Goal: Transaction & Acquisition: Subscribe to service/newsletter

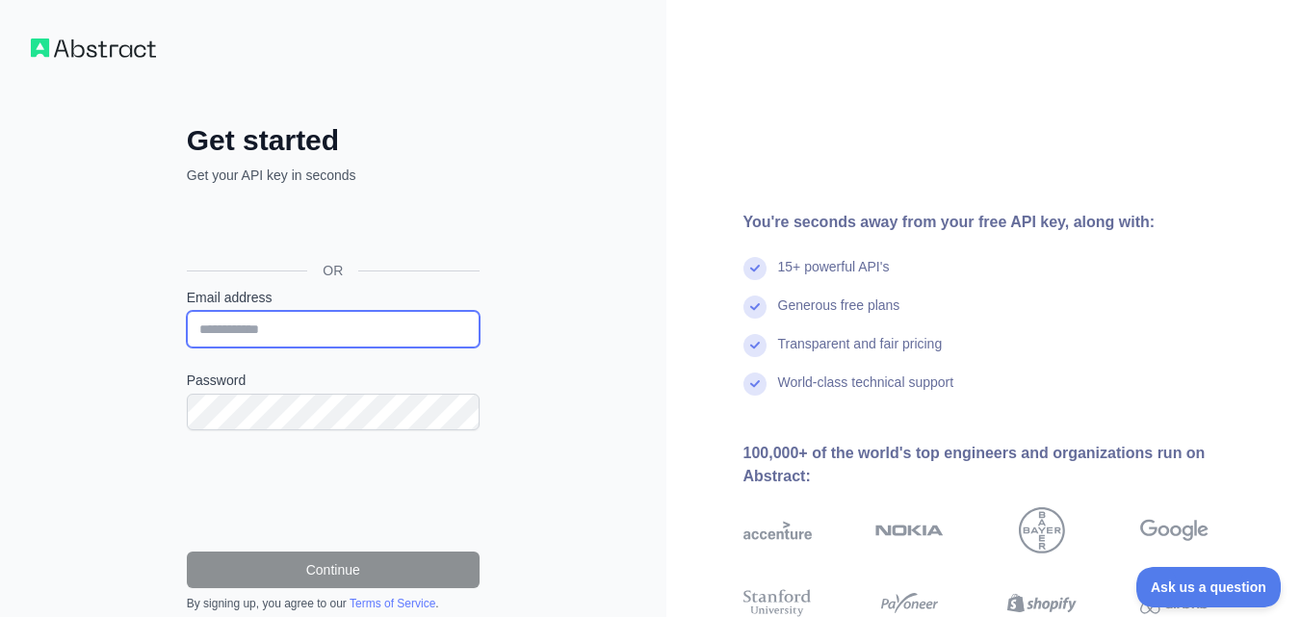
type input "**********"
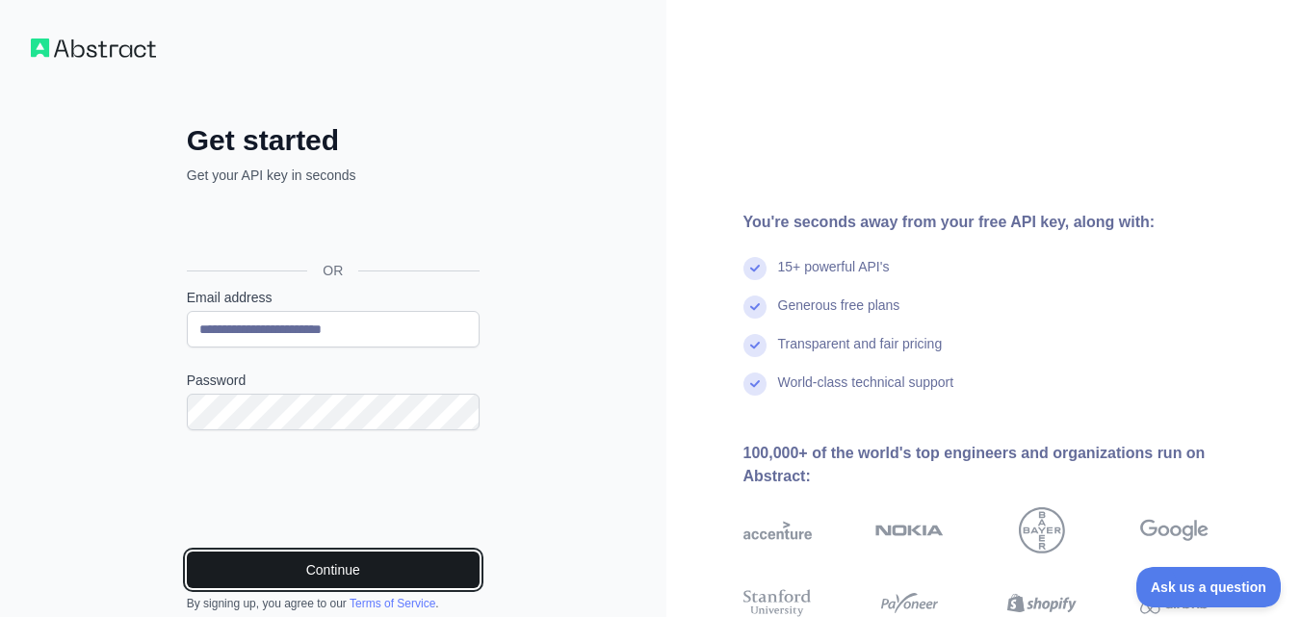
click at [305, 571] on button "Continue" at bounding box center [333, 570] width 293 height 37
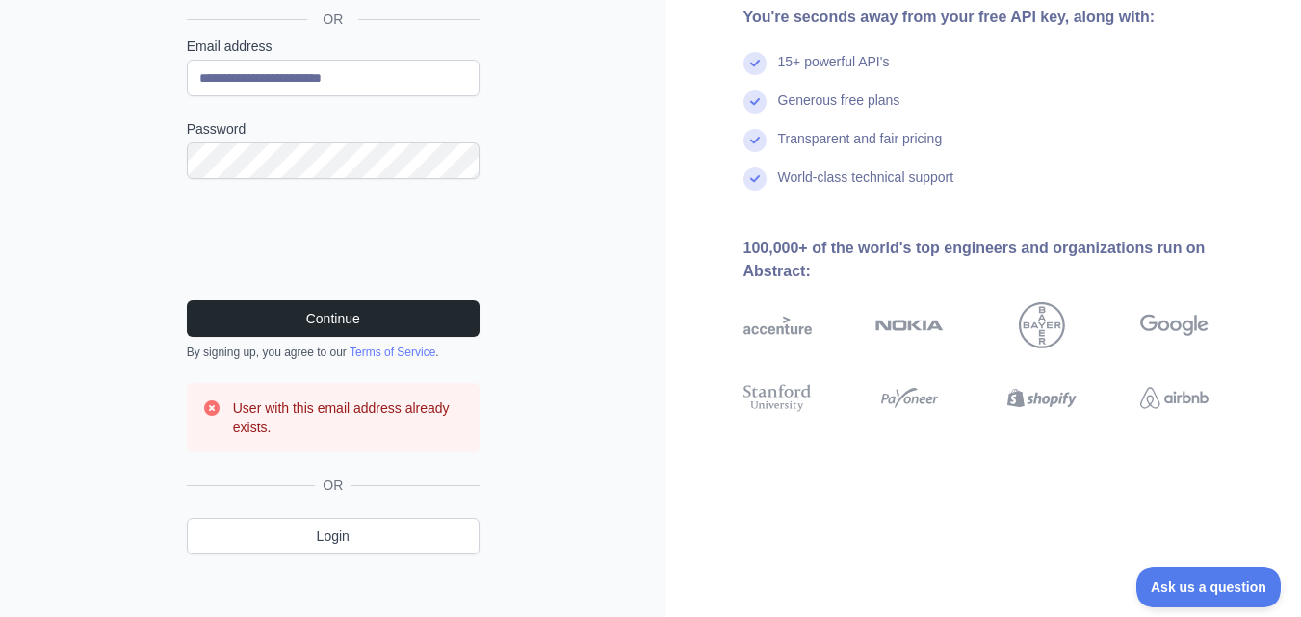
scroll to position [265, 0]
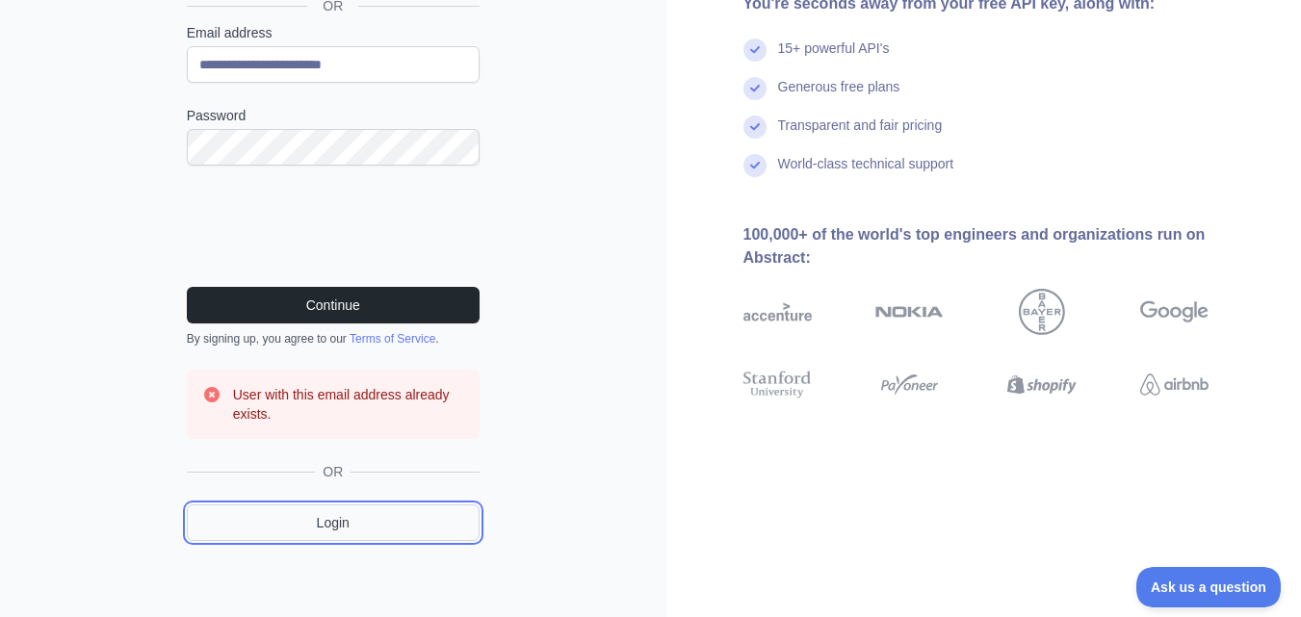
click at [399, 523] on link "Login" at bounding box center [333, 523] width 293 height 37
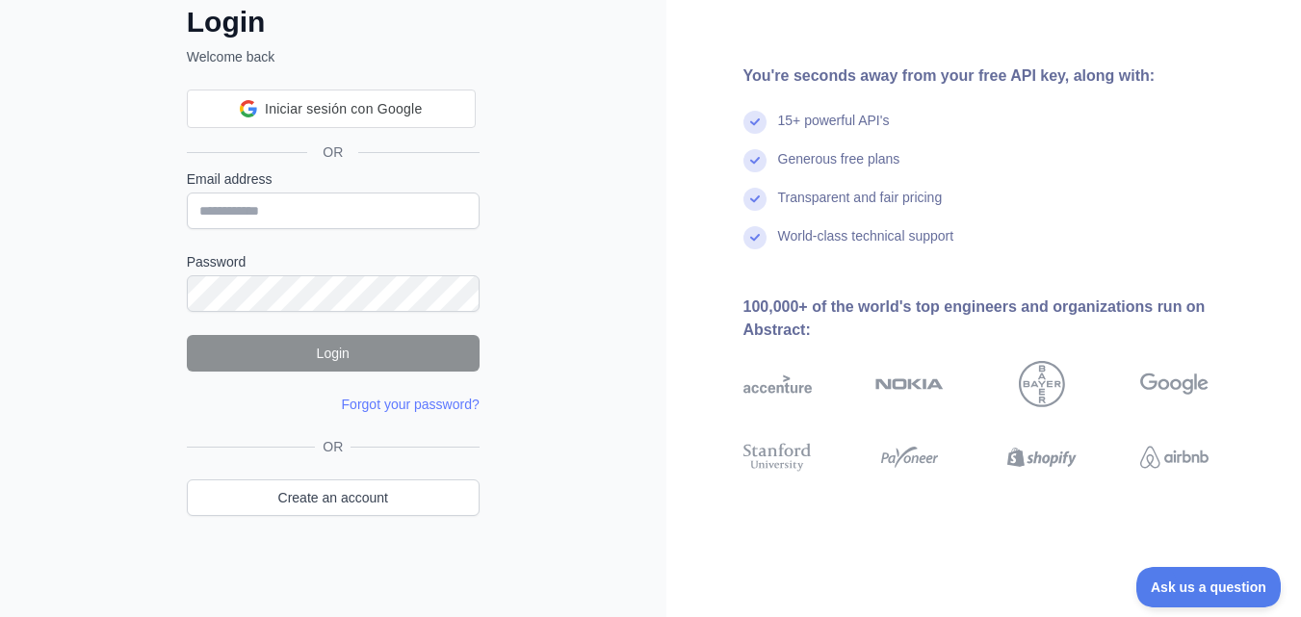
scroll to position [117, 0]
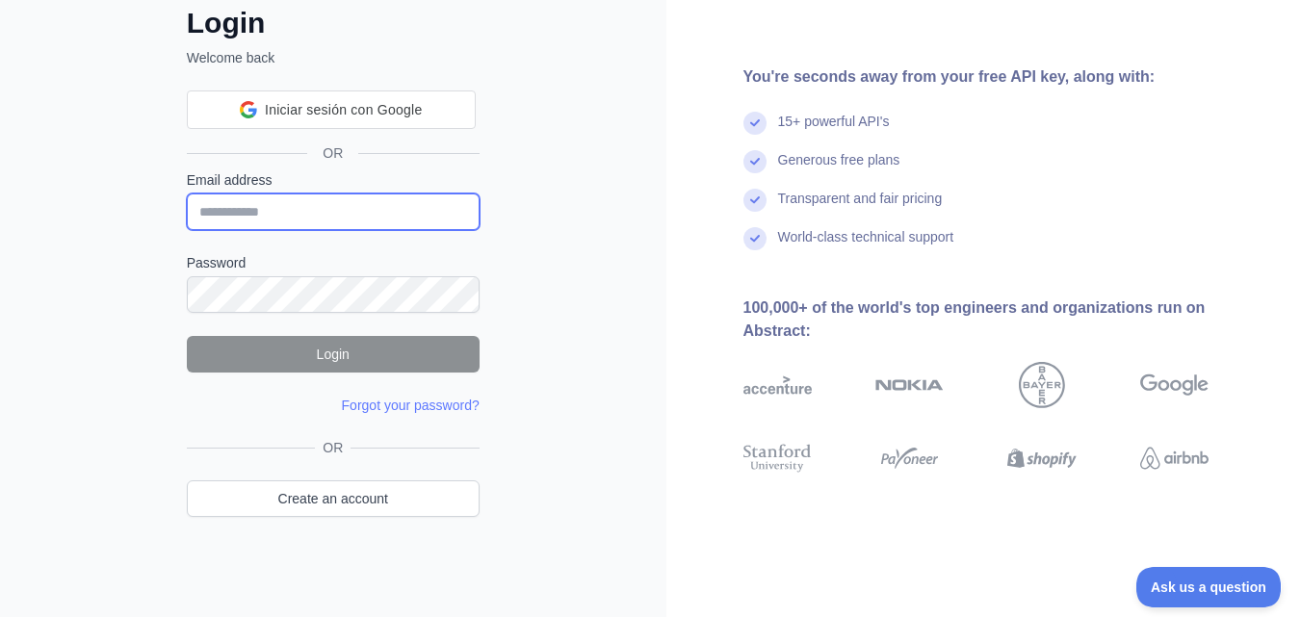
type input "**********"
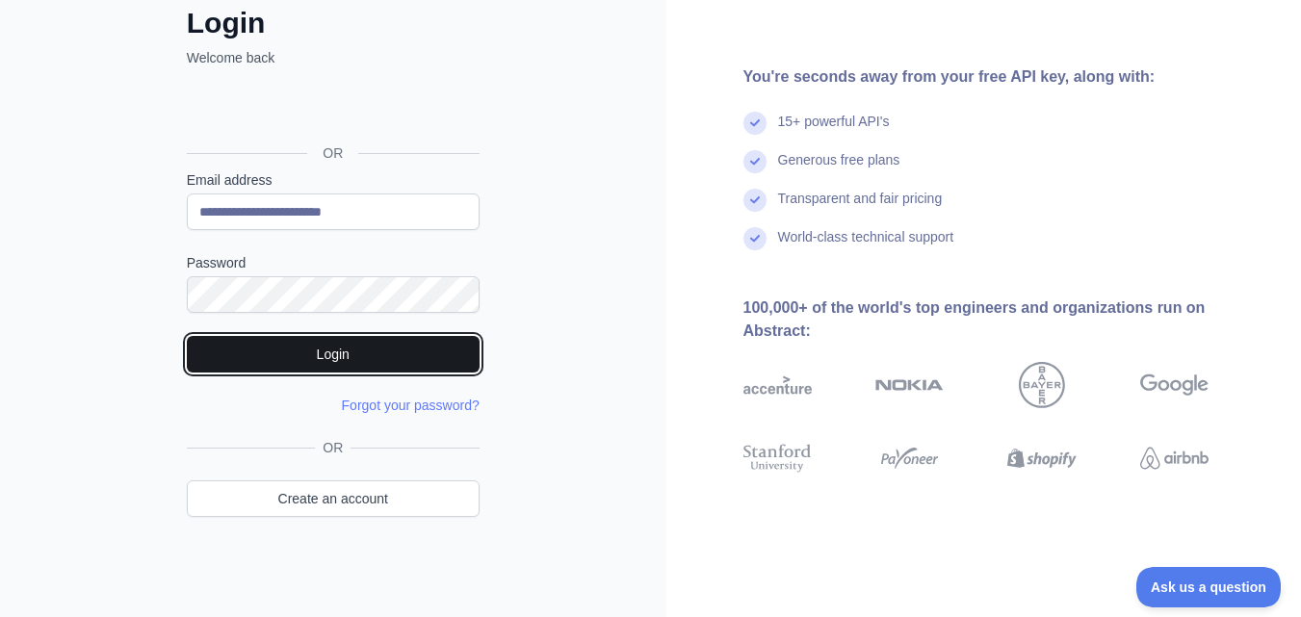
click at [348, 356] on button "Login" at bounding box center [333, 354] width 293 height 37
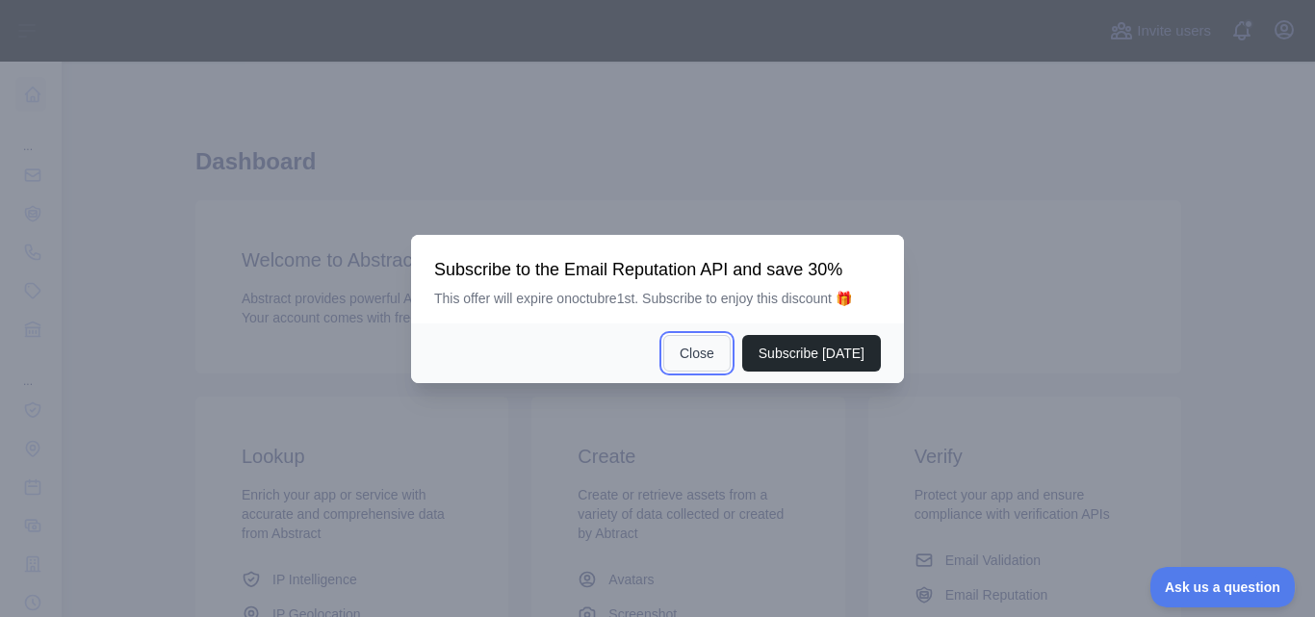
click at [723, 347] on button "Close" at bounding box center [696, 353] width 67 height 37
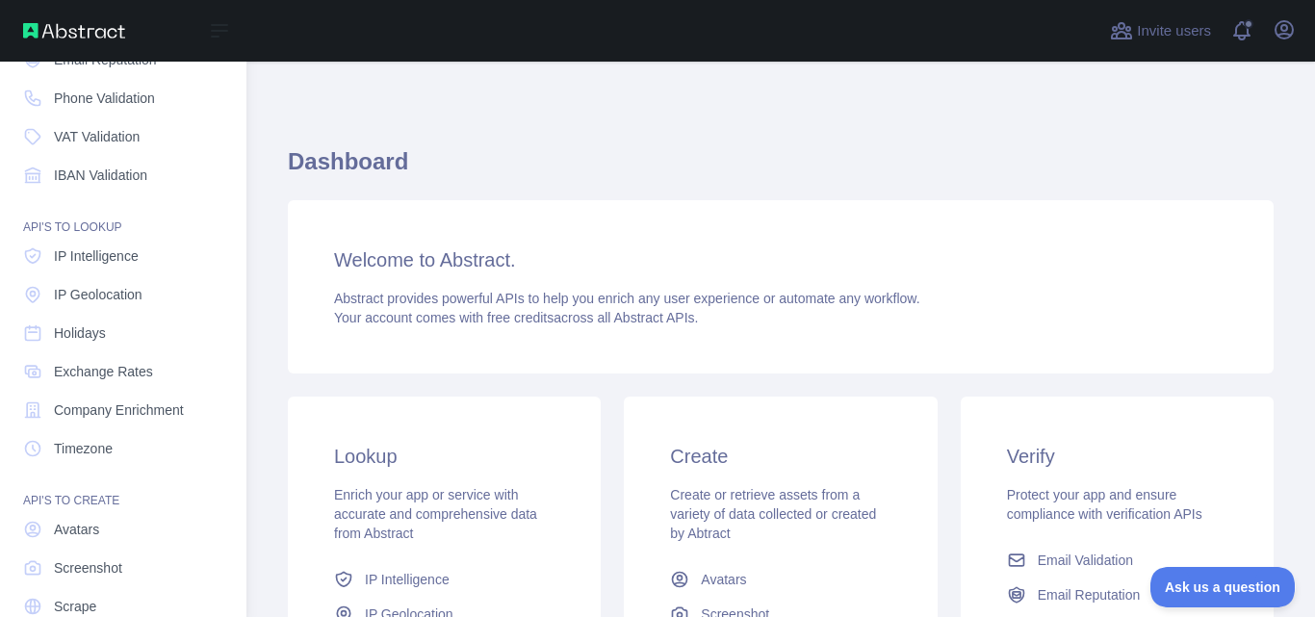
scroll to position [166, 0]
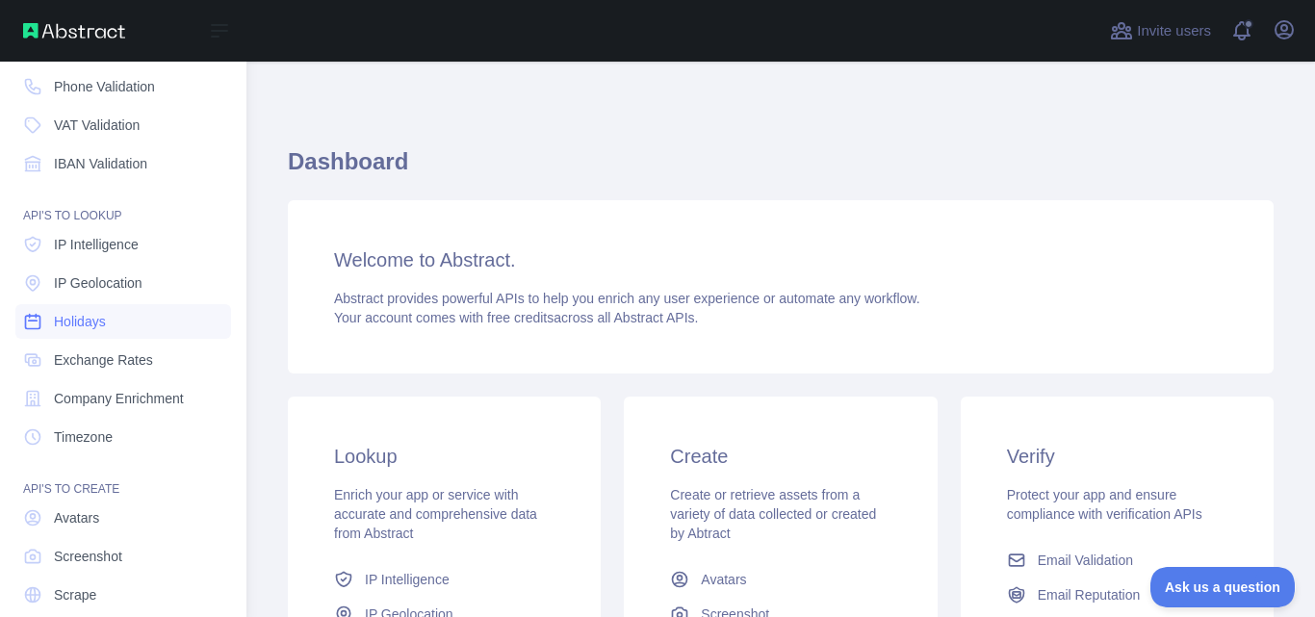
click at [89, 326] on span "Holidays" at bounding box center [80, 321] width 52 height 19
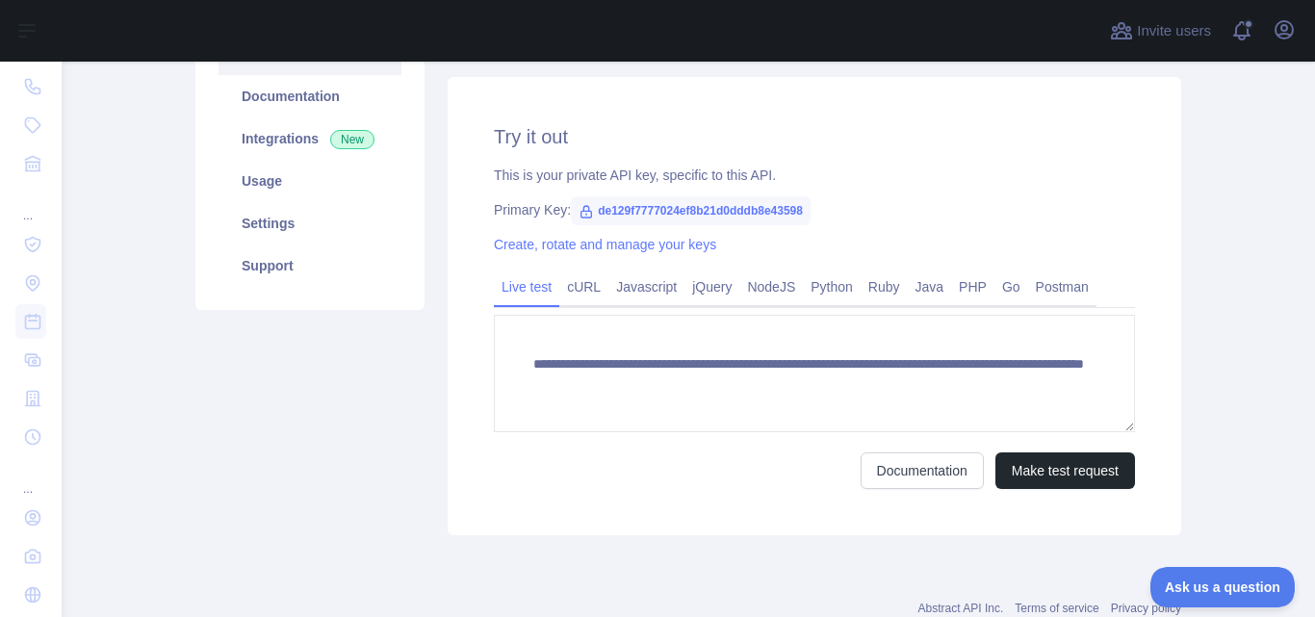
scroll to position [337, 0]
